Goal: Task Accomplishment & Management: Manage account settings

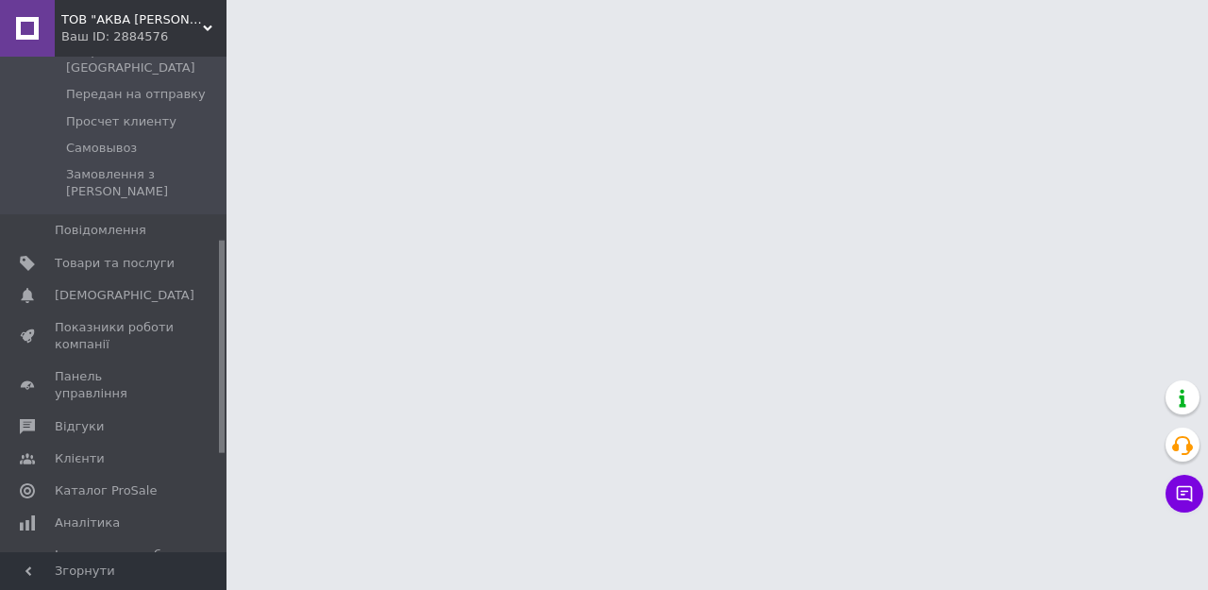
scroll to position [511, 0]
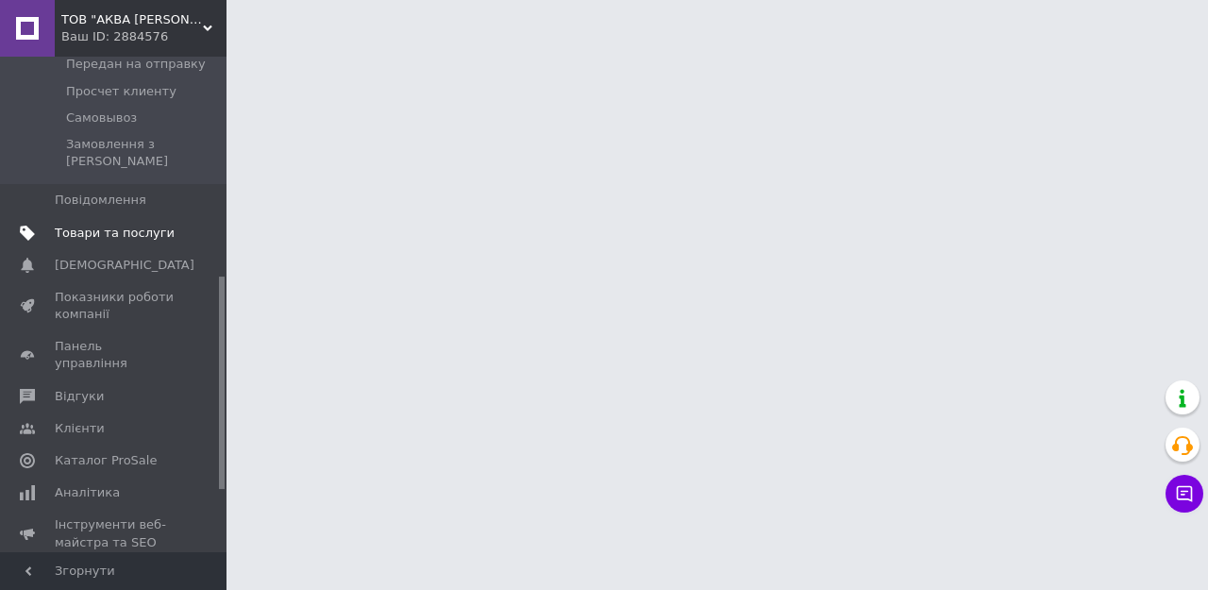
click at [120, 220] on link "Товари та послуги" at bounding box center [116, 233] width 232 height 32
